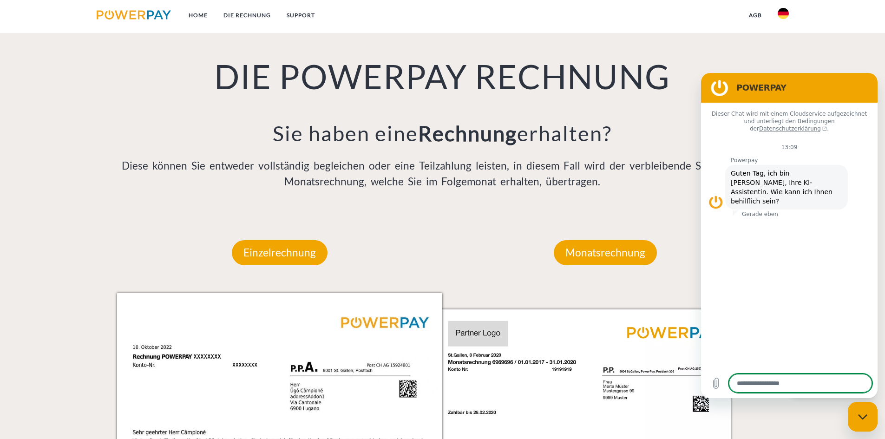
scroll to position [620, 0]
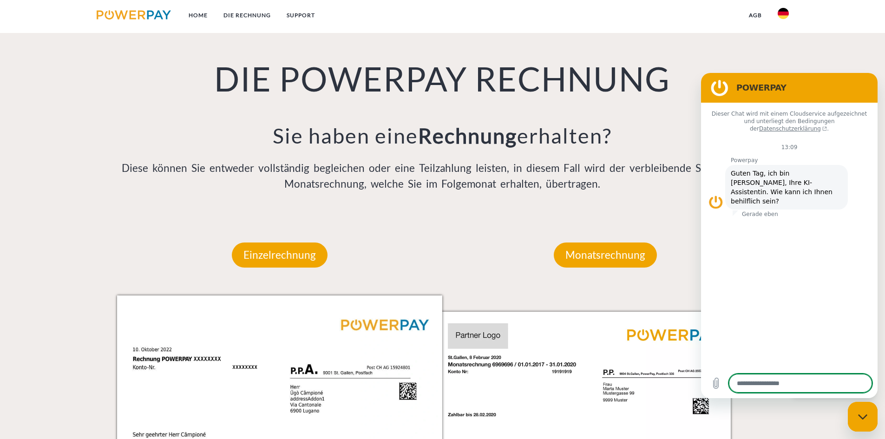
click at [779, 15] on img at bounding box center [783, 13] width 11 height 11
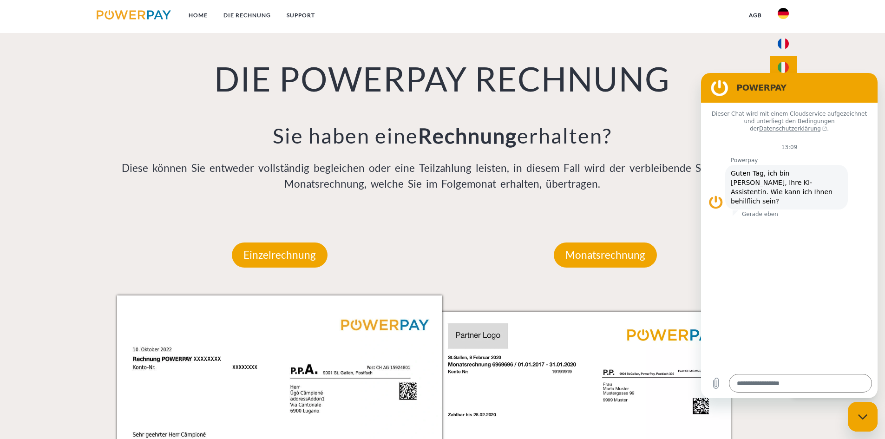
click at [788, 68] on img at bounding box center [783, 67] width 11 height 11
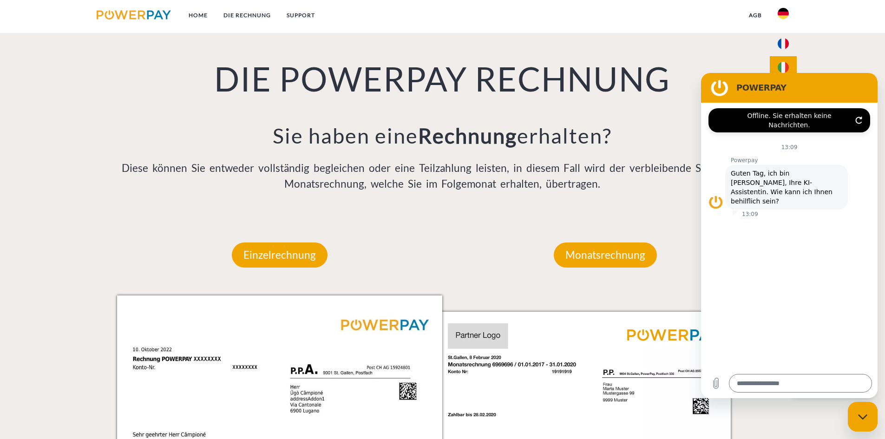
type textarea "*"
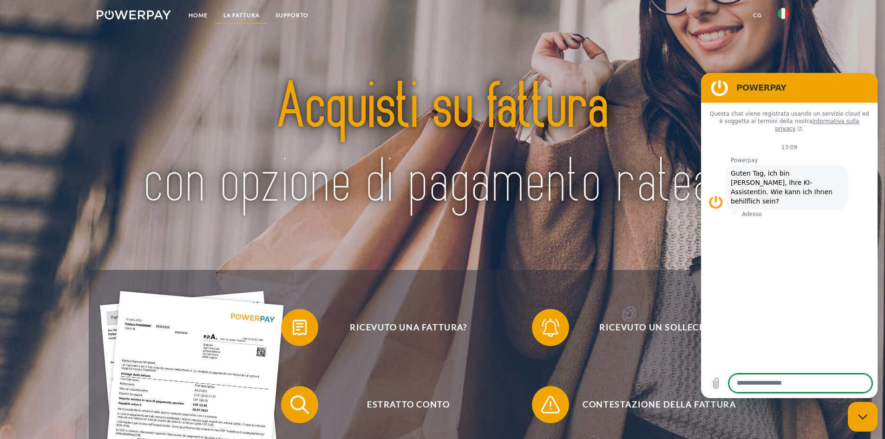
click at [245, 16] on link "LA FATTURA" at bounding box center [242, 15] width 52 height 17
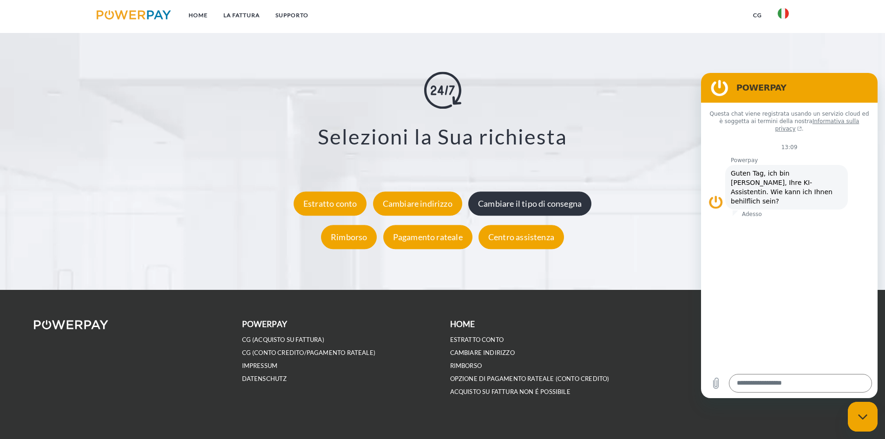
scroll to position [1711, 0]
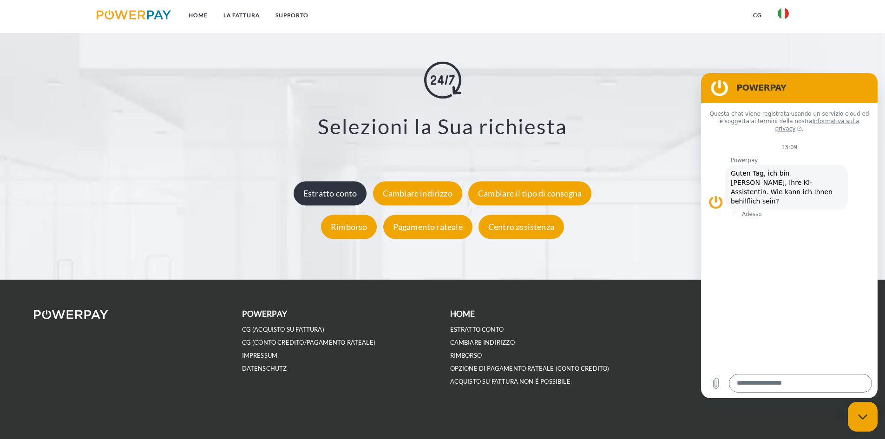
click at [318, 196] on div "Estratto conto" at bounding box center [330, 193] width 73 height 24
